Goal: Task Accomplishment & Management: Complete application form

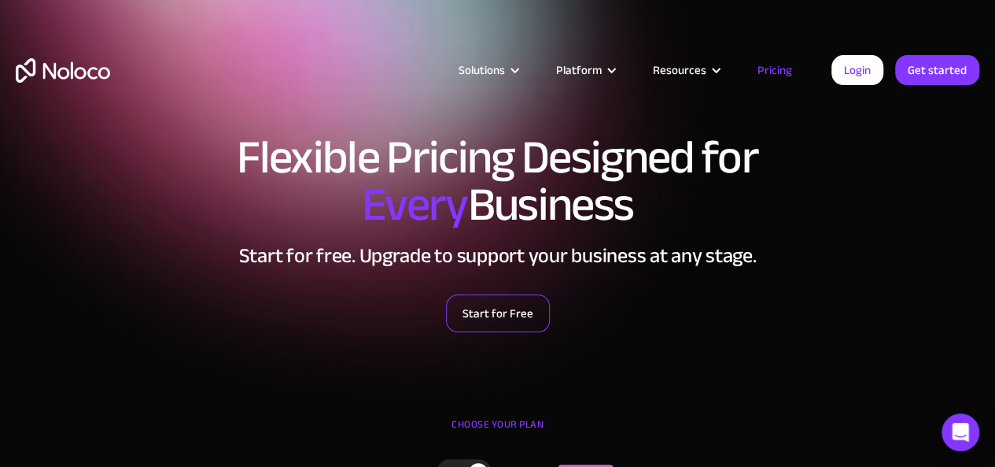
click at [513, 319] on link "Start for Free" at bounding box center [498, 313] width 104 height 38
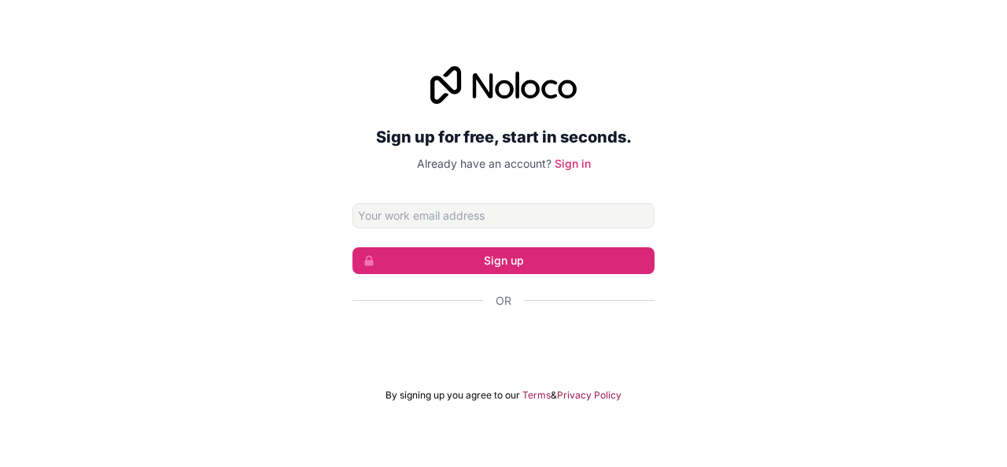
click at [442, 210] on input "Email address" at bounding box center [504, 215] width 302 height 25
type input "chuann.dacer@deped.gov.ph"
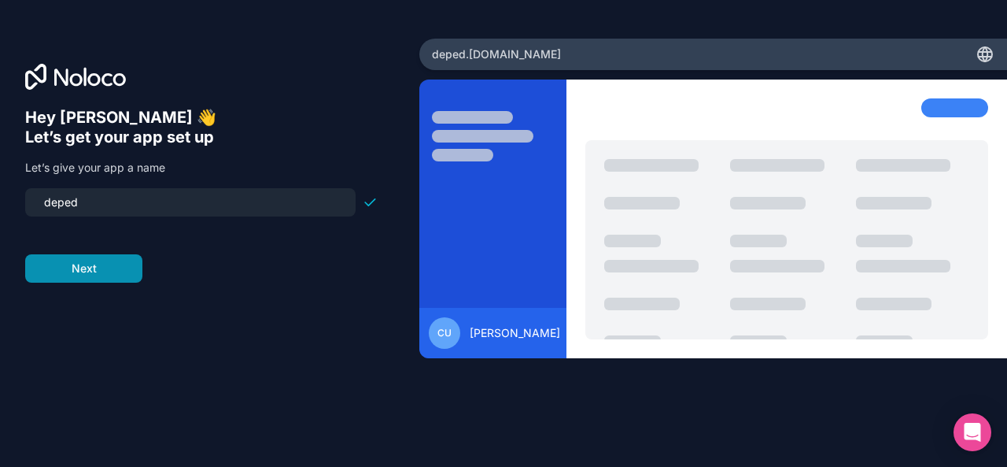
click at [94, 262] on button "Next" at bounding box center [83, 268] width 117 height 28
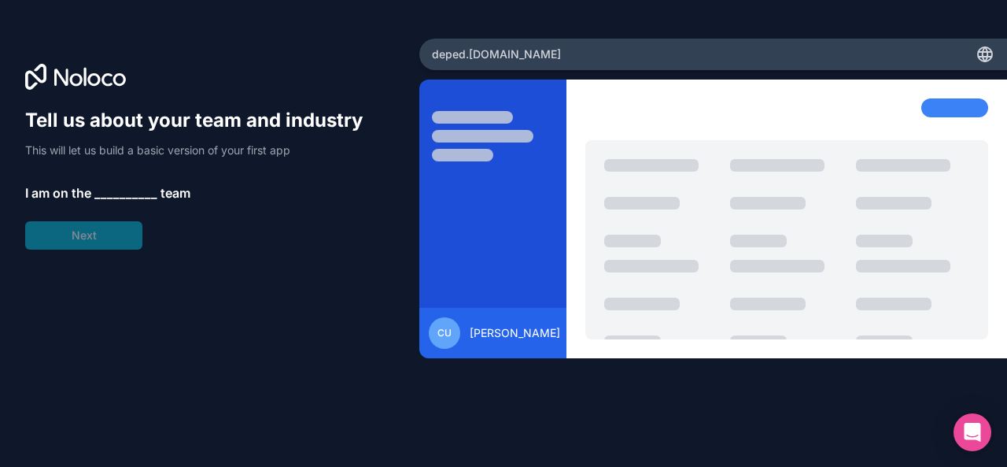
click at [87, 240] on div "Tell us about your team and industry This will let us build a basic version of …" at bounding box center [201, 179] width 353 height 142
drag, startPoint x: 961, startPoint y: 135, endPoint x: 879, endPoint y: 164, distance: 87.1
click at [921, 155] on div at bounding box center [787, 218] width 441 height 279
